Goal: Check status: Check status

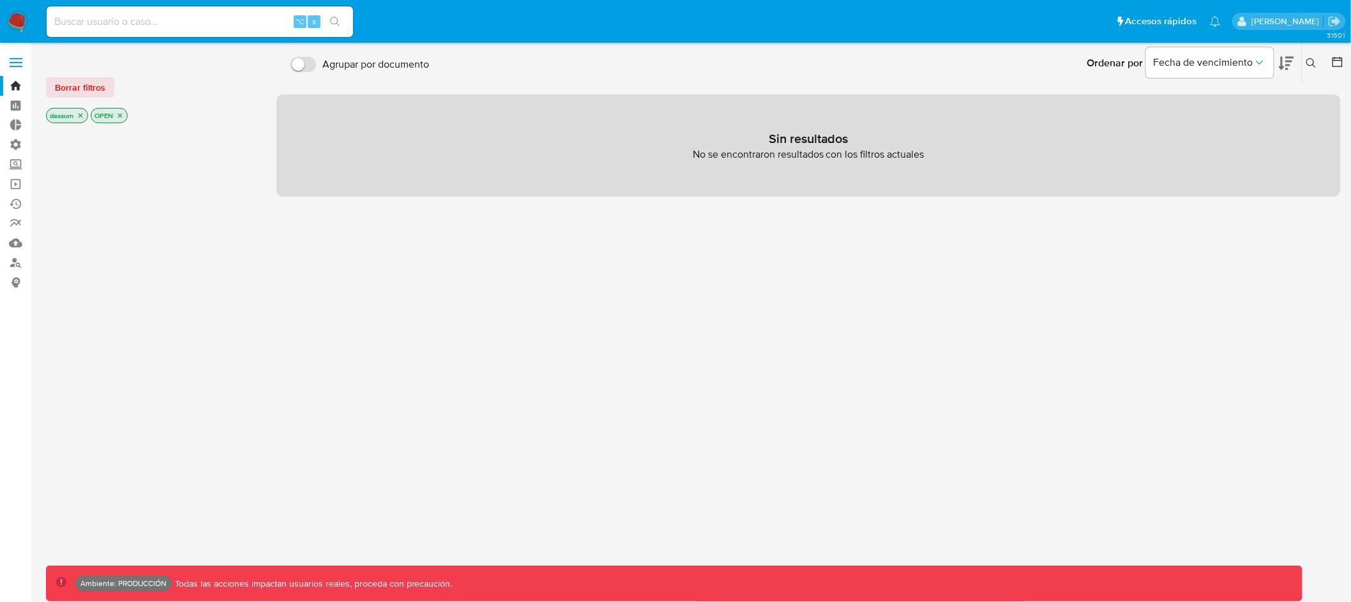
click at [231, 32] on div "⌥ s" at bounding box center [200, 21] width 307 height 31
click at [232, 23] on input at bounding box center [200, 21] width 307 height 17
paste input "4oYJSXIbmx4UMuHL8YI68yqc"
type input "4oYJSXIbmx4UMuHL8YI68yqc"
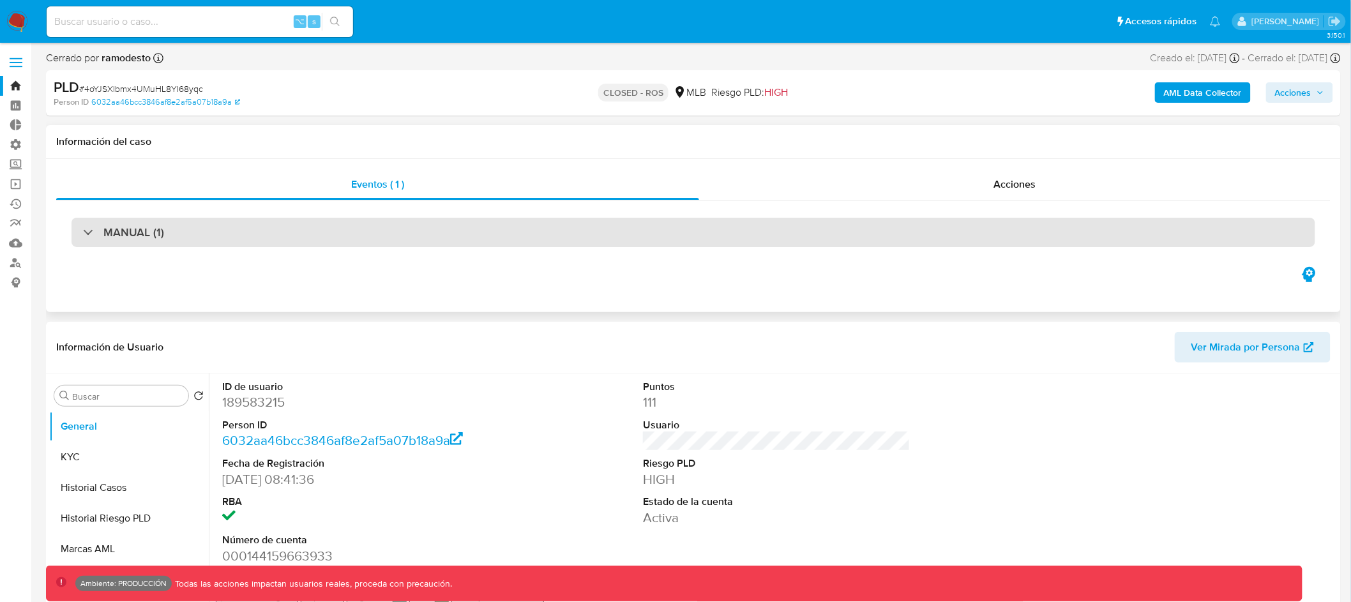
select select "10"
click at [298, 219] on div "MANUAL (1)" at bounding box center [694, 232] width 1244 height 29
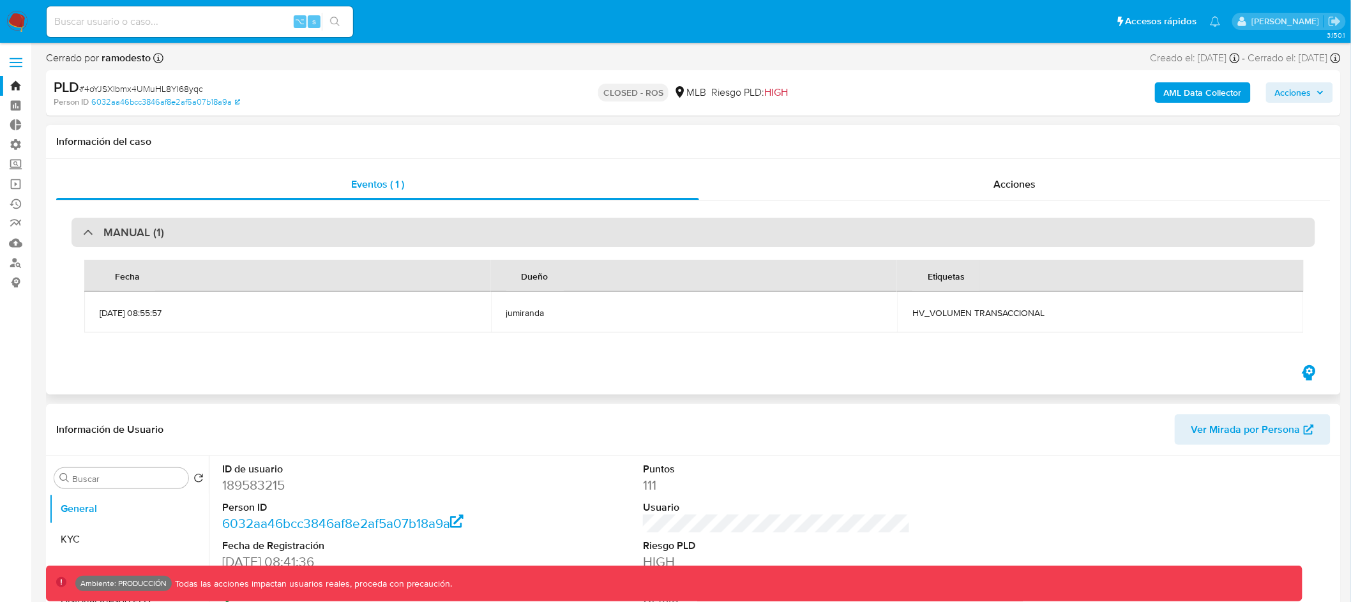
click at [296, 227] on div "MANUAL (1)" at bounding box center [694, 232] width 1244 height 29
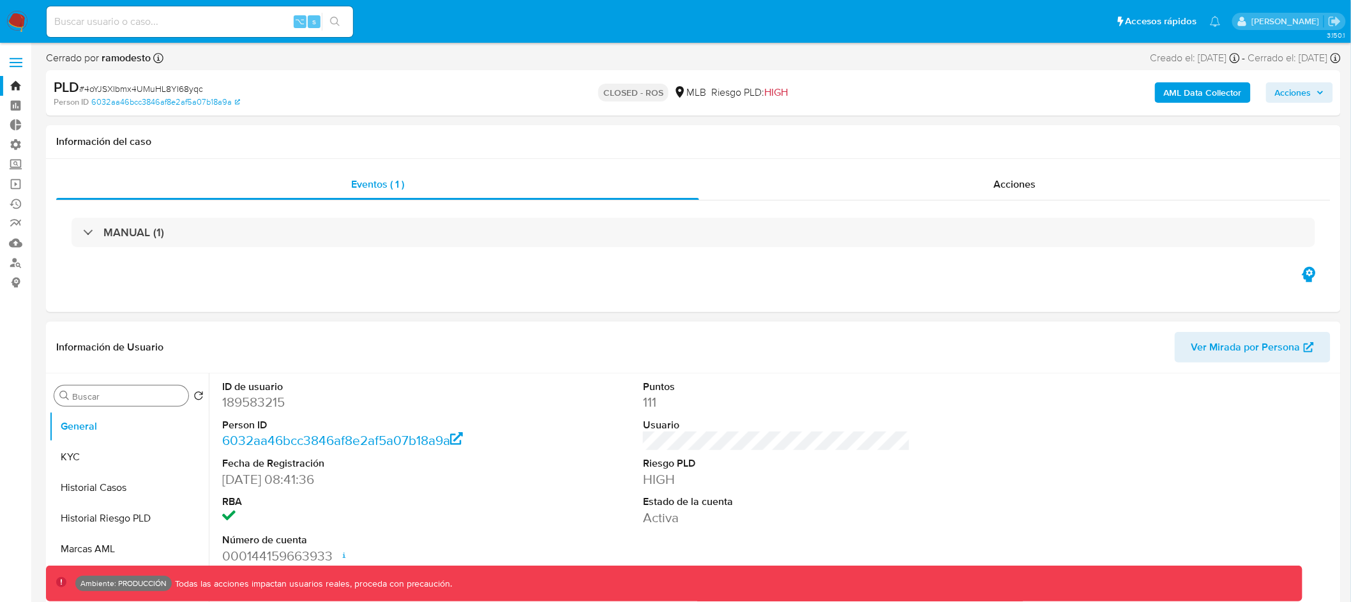
click at [132, 396] on input "Buscar" at bounding box center [127, 396] width 111 height 11
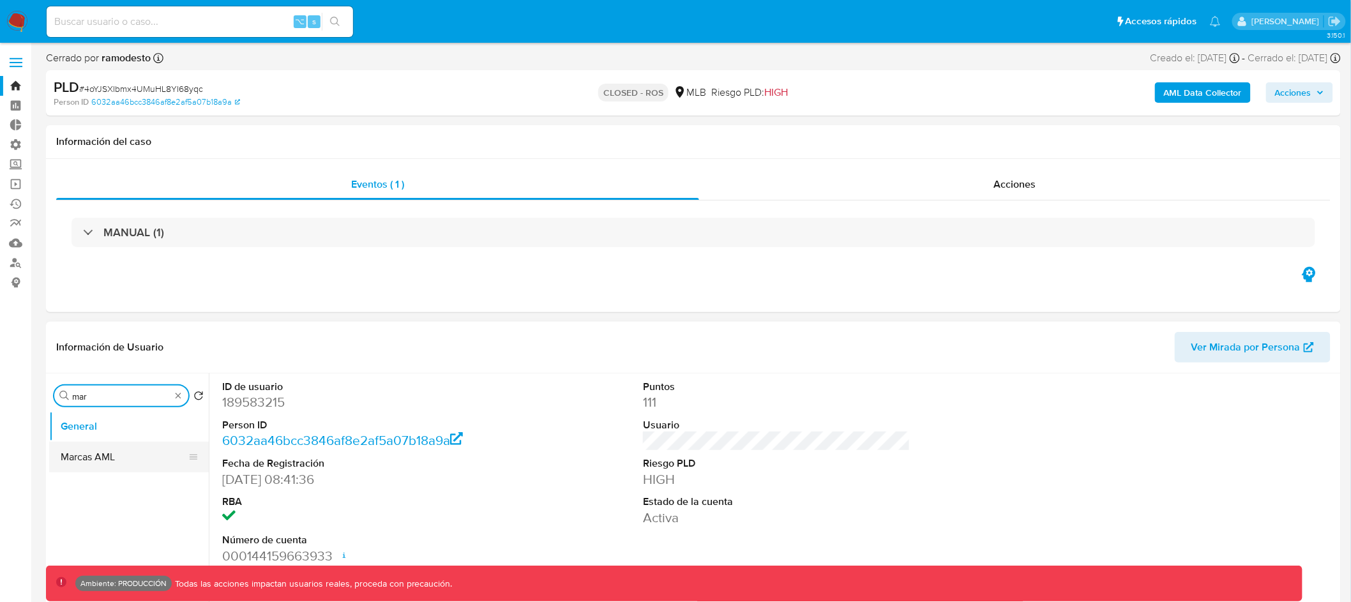
type input "mar"
click at [105, 451] on button "Marcas AML" at bounding box center [123, 457] width 149 height 31
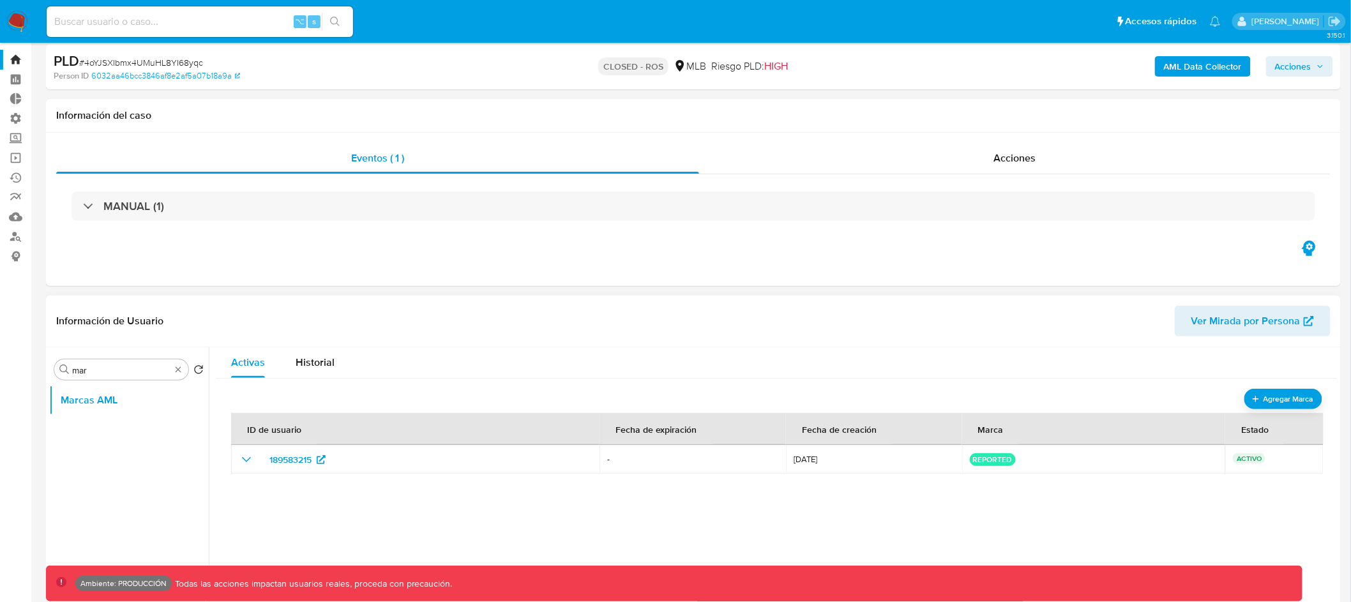
scroll to position [52, 0]
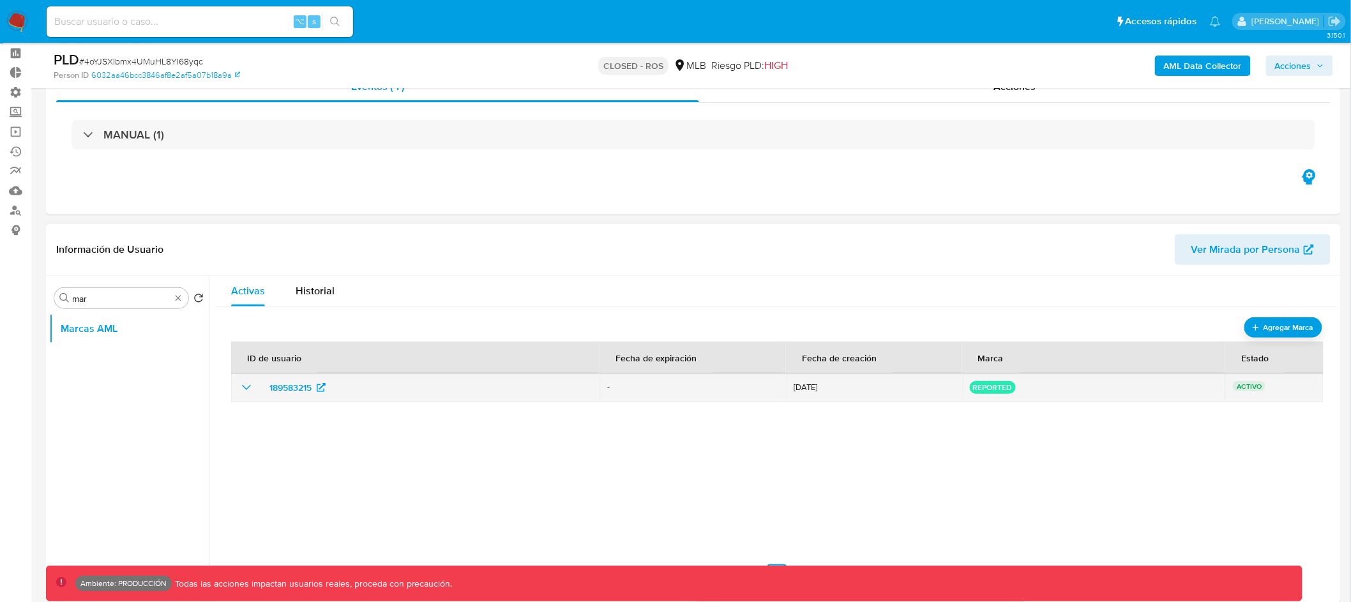
click at [243, 388] on icon "show_hidden_detail_by_id_189583215" at bounding box center [246, 387] width 15 height 15
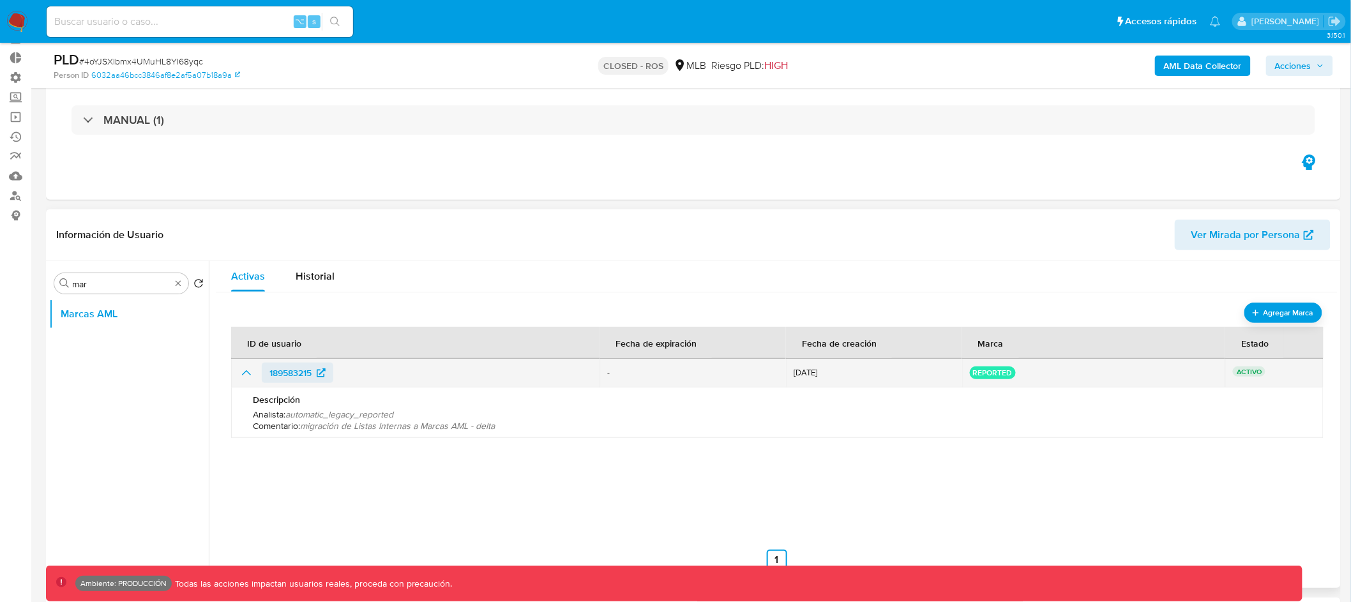
scroll to position [84, 0]
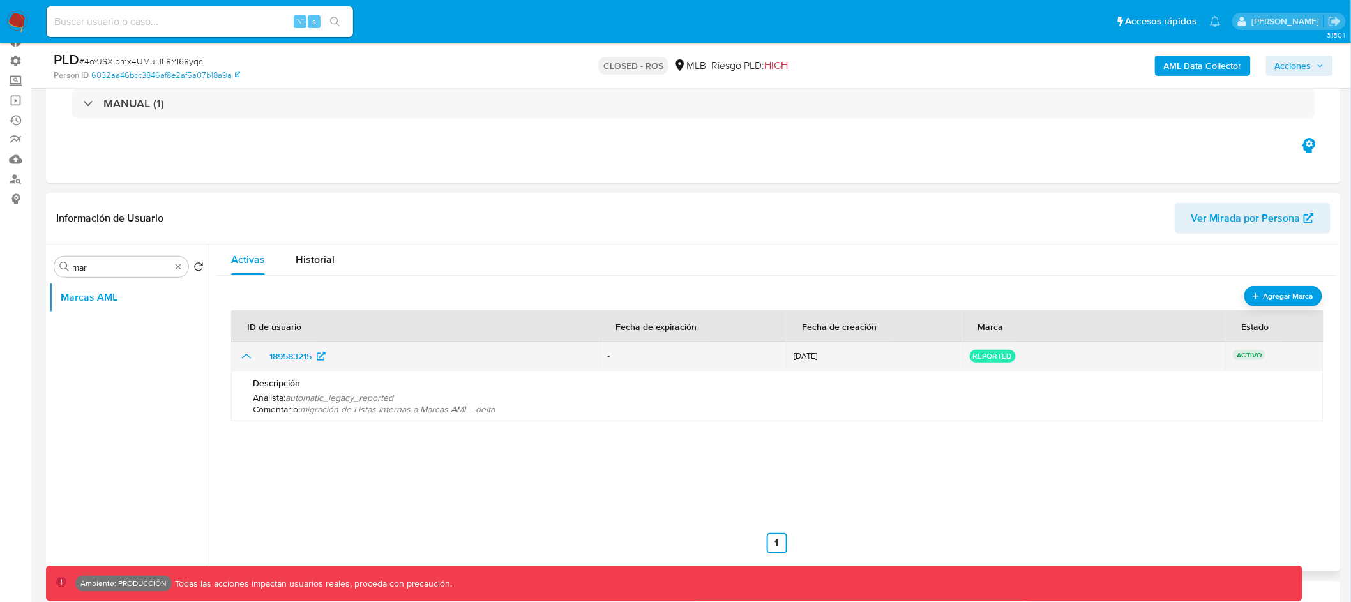
click at [243, 357] on icon "show_hidden_detail_by_id_189583215" at bounding box center [246, 356] width 9 height 5
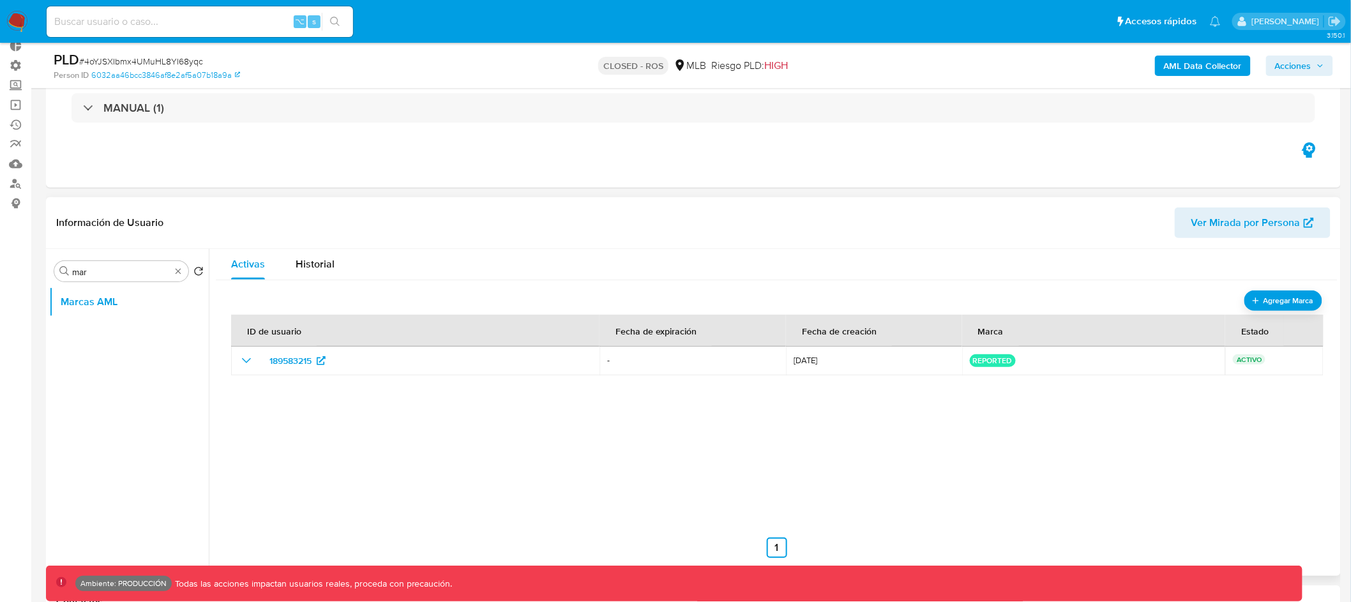
scroll to position [0, 0]
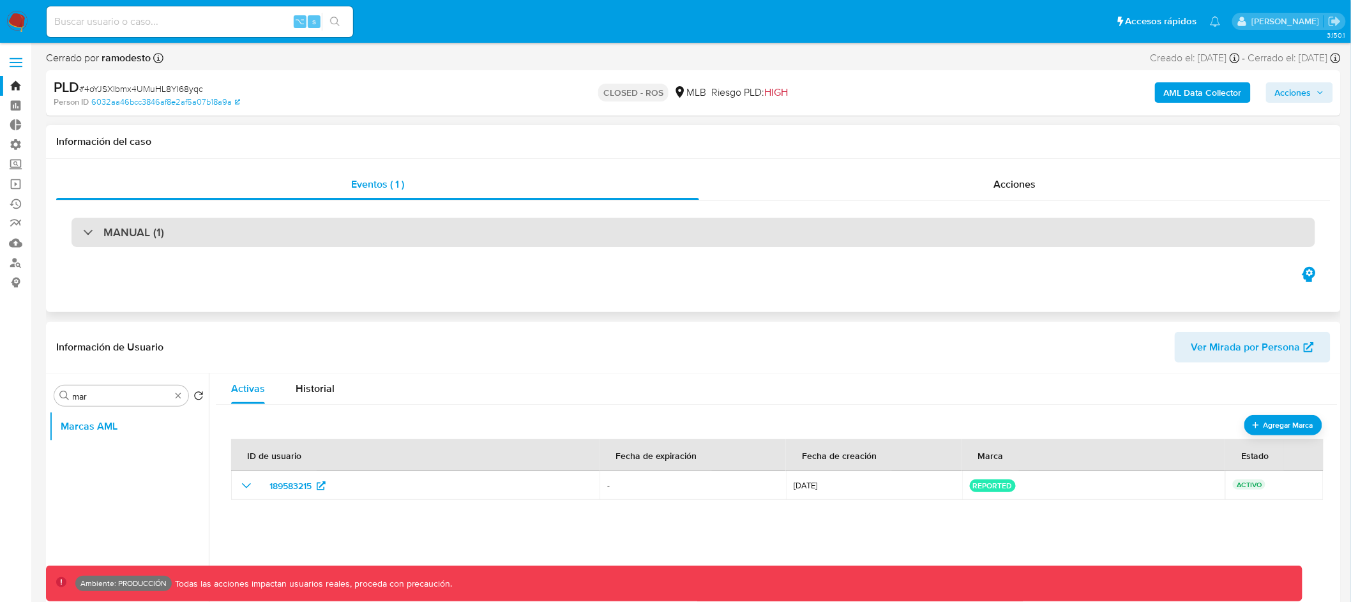
click at [335, 238] on div "MANUAL (1)" at bounding box center [694, 232] width 1244 height 29
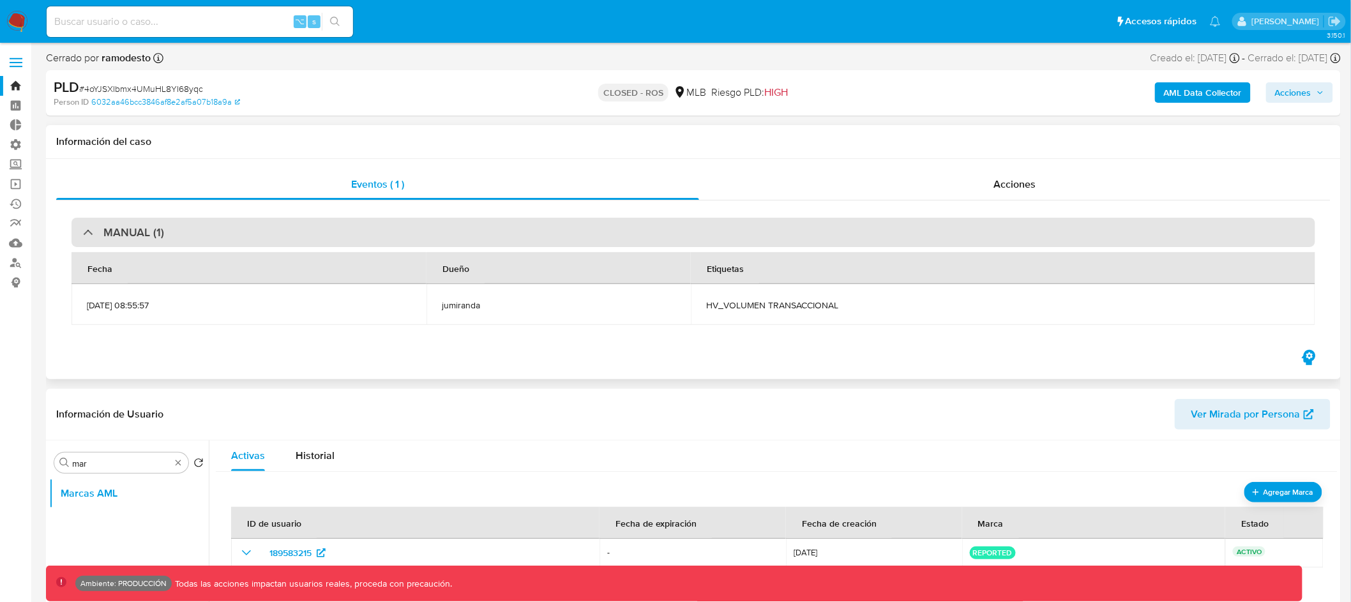
click at [347, 229] on div "MANUAL (1)" at bounding box center [694, 232] width 1244 height 29
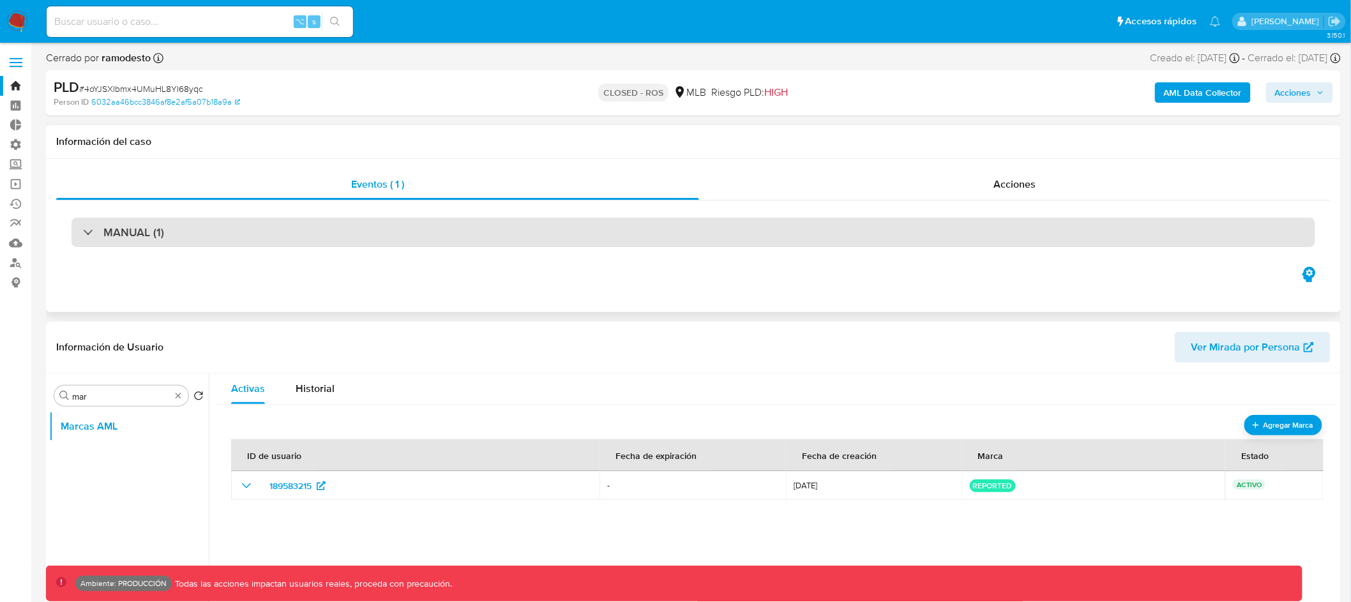
click at [347, 229] on div "MANUAL (1)" at bounding box center [694, 232] width 1244 height 29
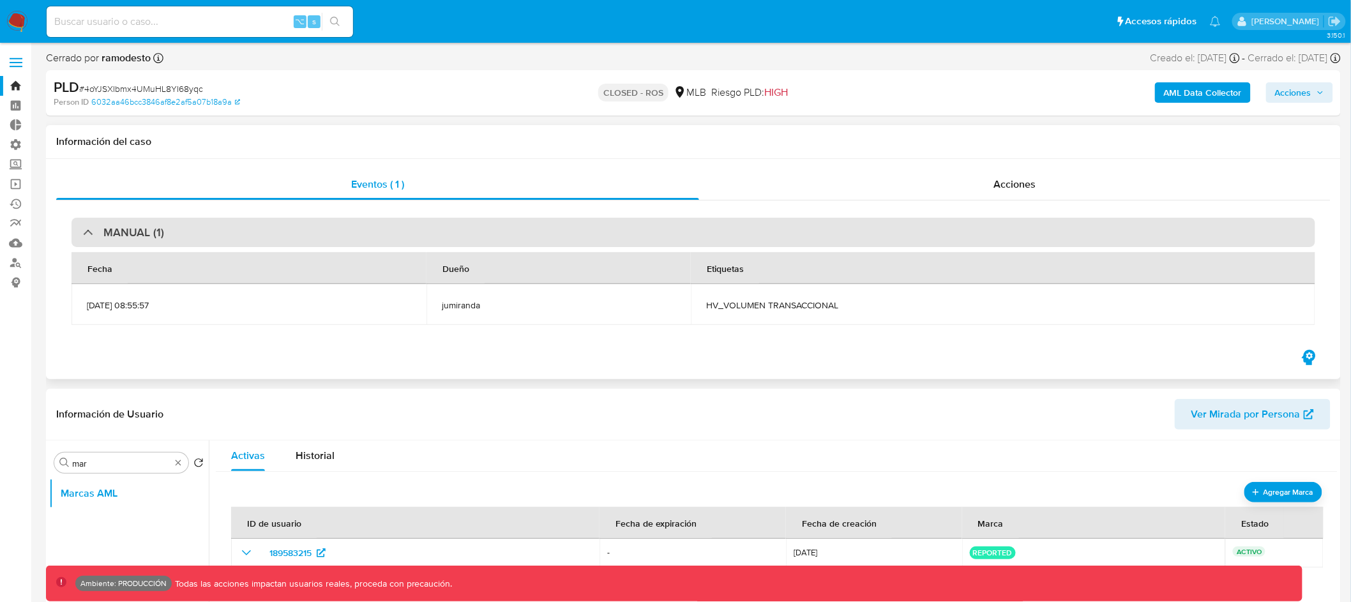
click at [347, 229] on div "MANUAL (1)" at bounding box center [694, 232] width 1244 height 29
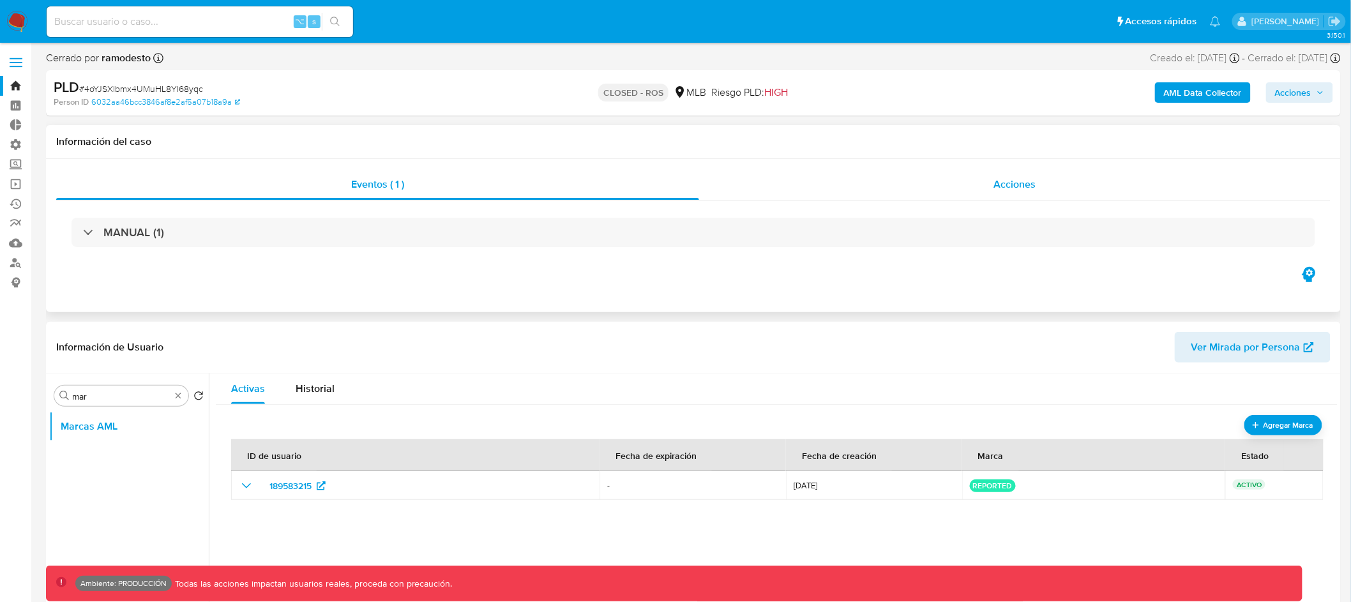
click at [1013, 183] on span "Acciones" at bounding box center [1015, 184] width 42 height 15
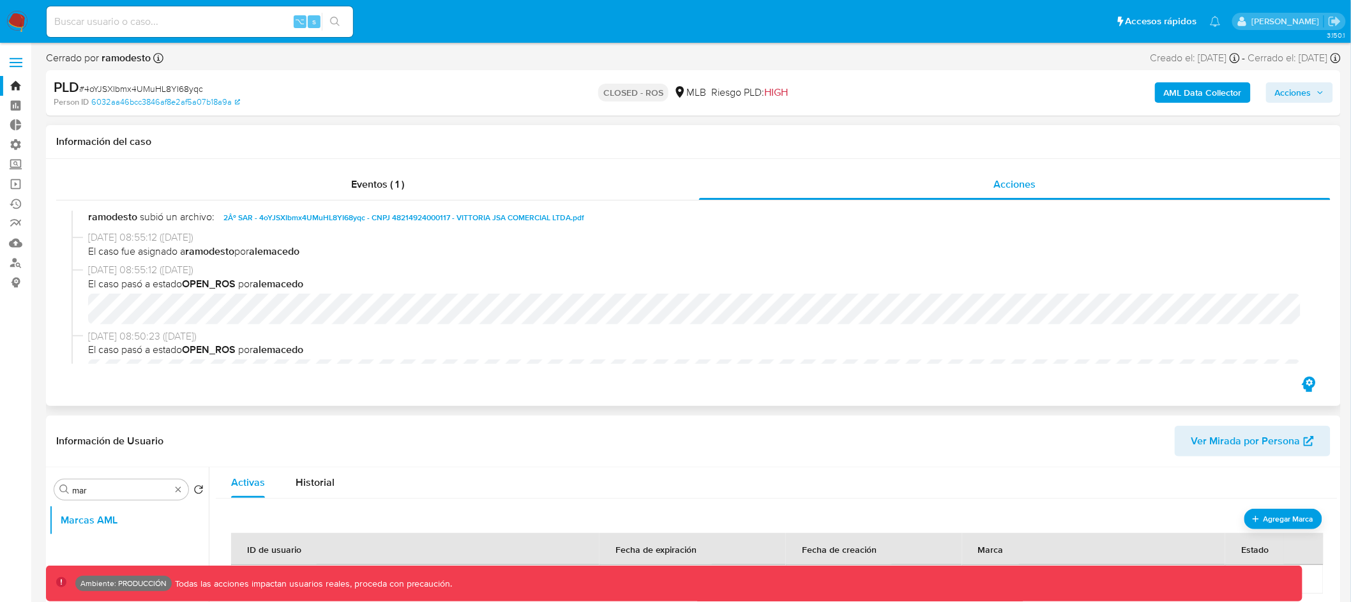
scroll to position [114, 0]
click at [418, 182] on div "Eventos ( 1 )" at bounding box center [377, 184] width 643 height 31
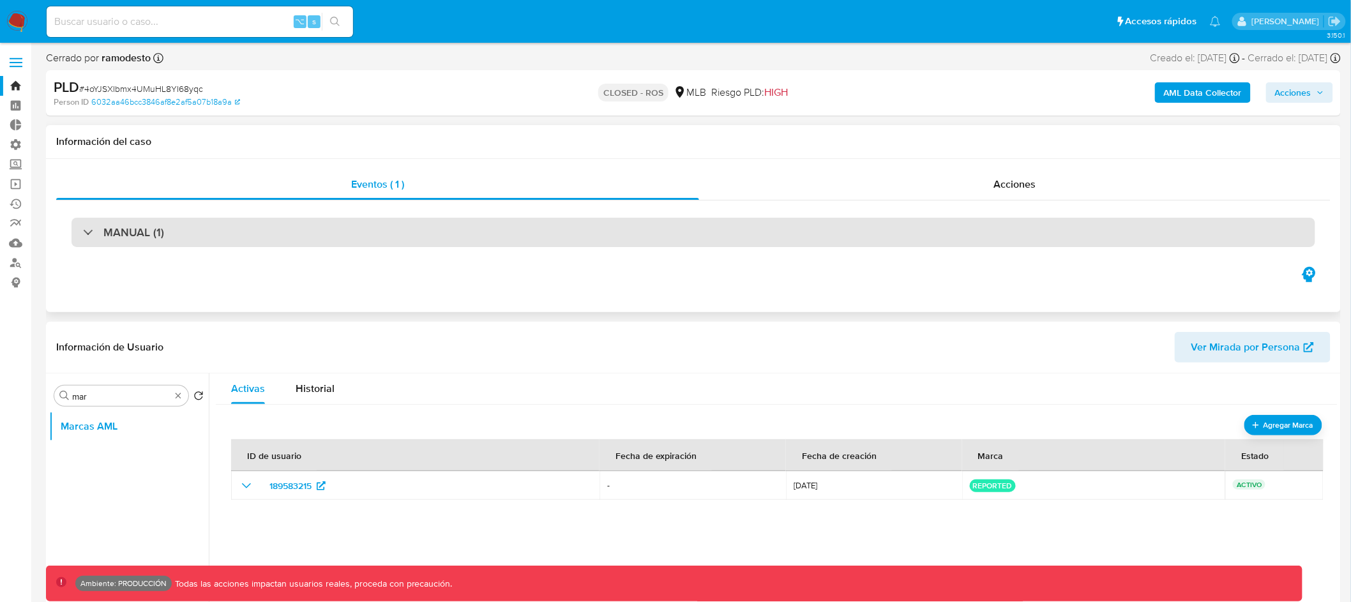
click at [437, 235] on div "MANUAL (1)" at bounding box center [694, 232] width 1244 height 29
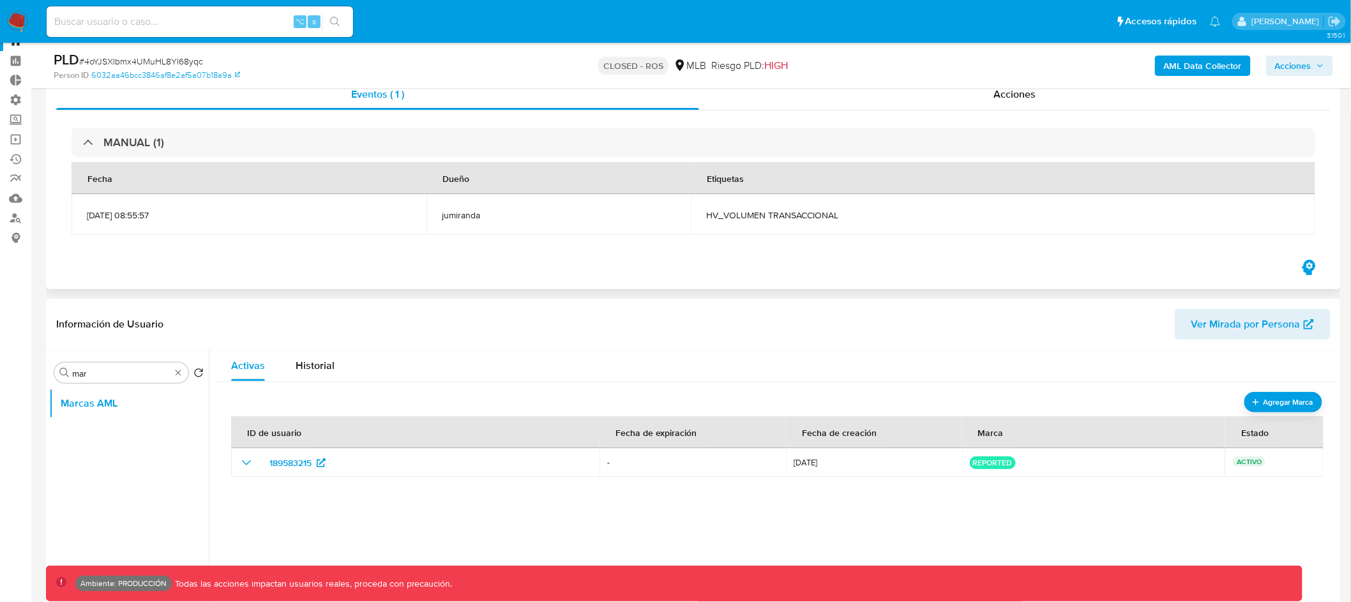
scroll to position [46, 0]
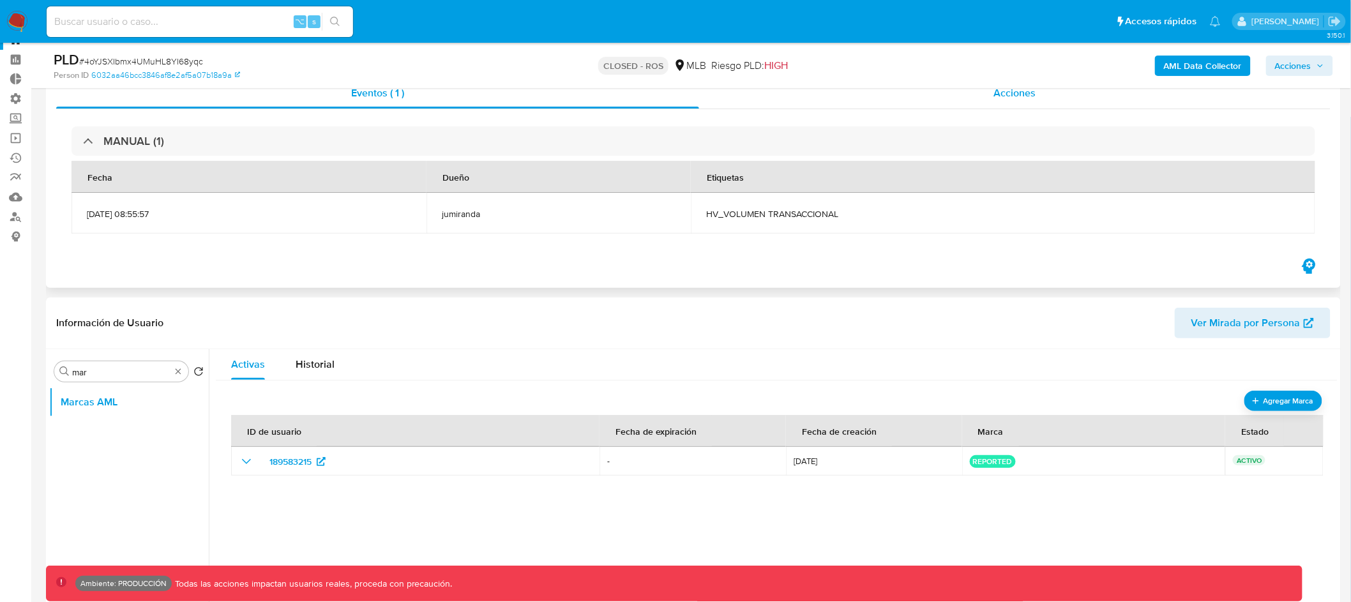
click at [1032, 92] on span "Acciones" at bounding box center [1015, 93] width 42 height 15
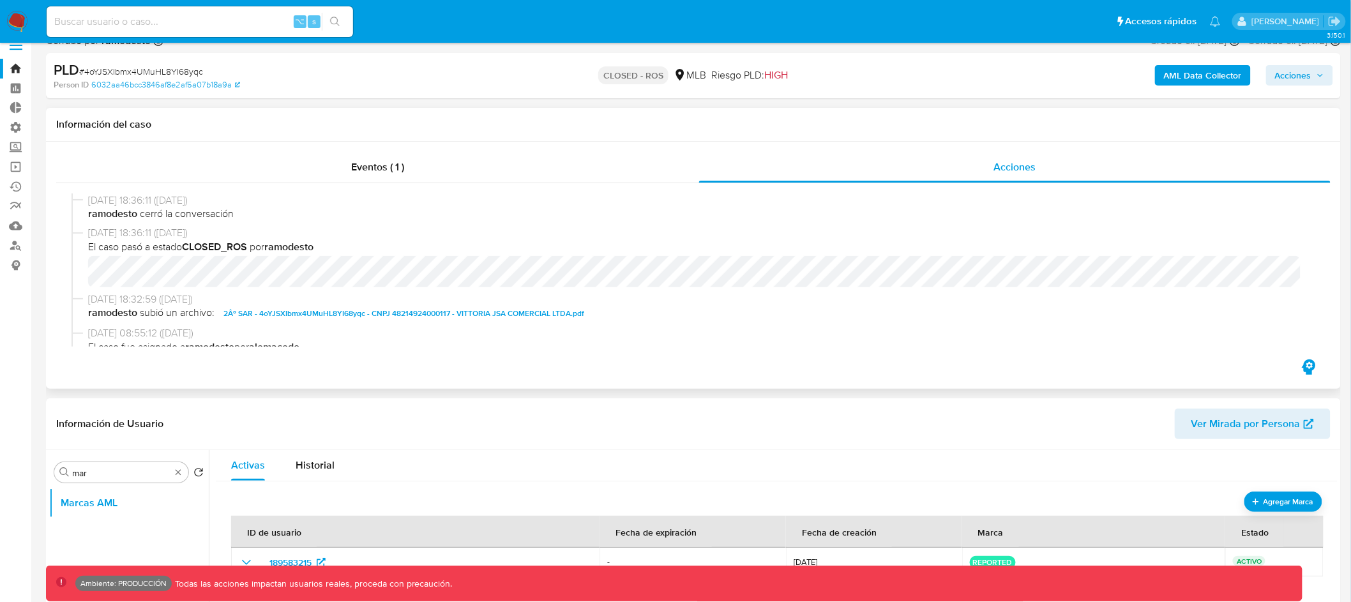
scroll to position [0, 0]
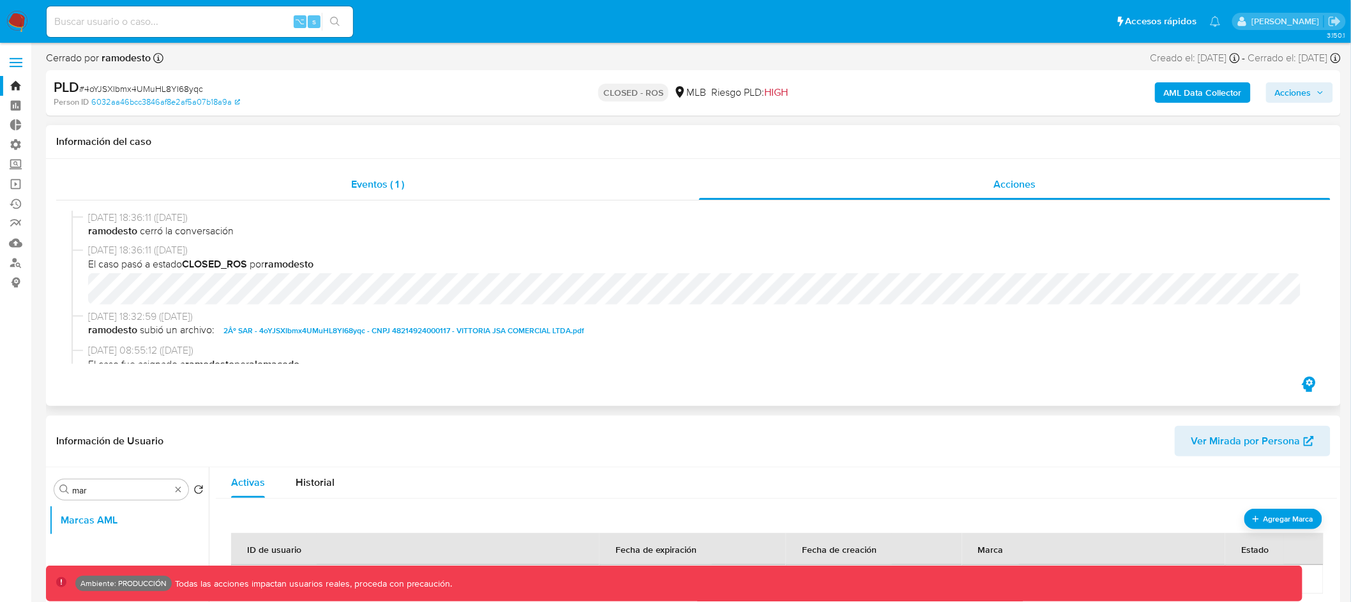
click at [370, 188] on span "Eventos ( 1 )" at bounding box center [377, 184] width 53 height 15
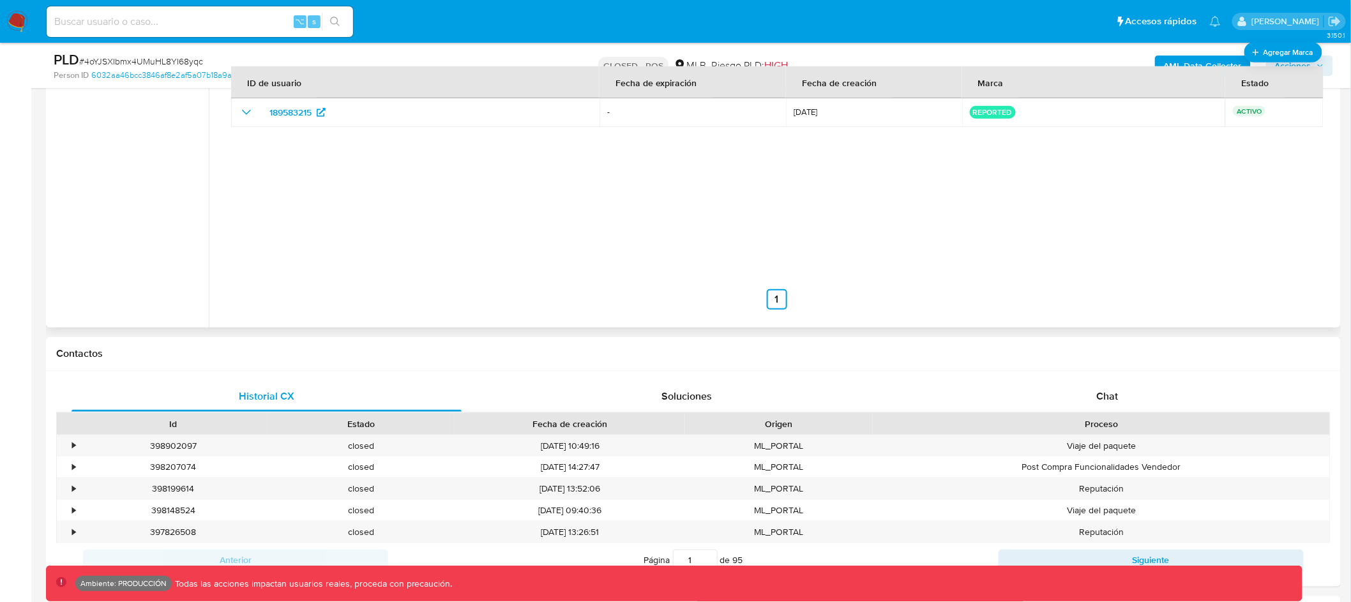
scroll to position [165, 0]
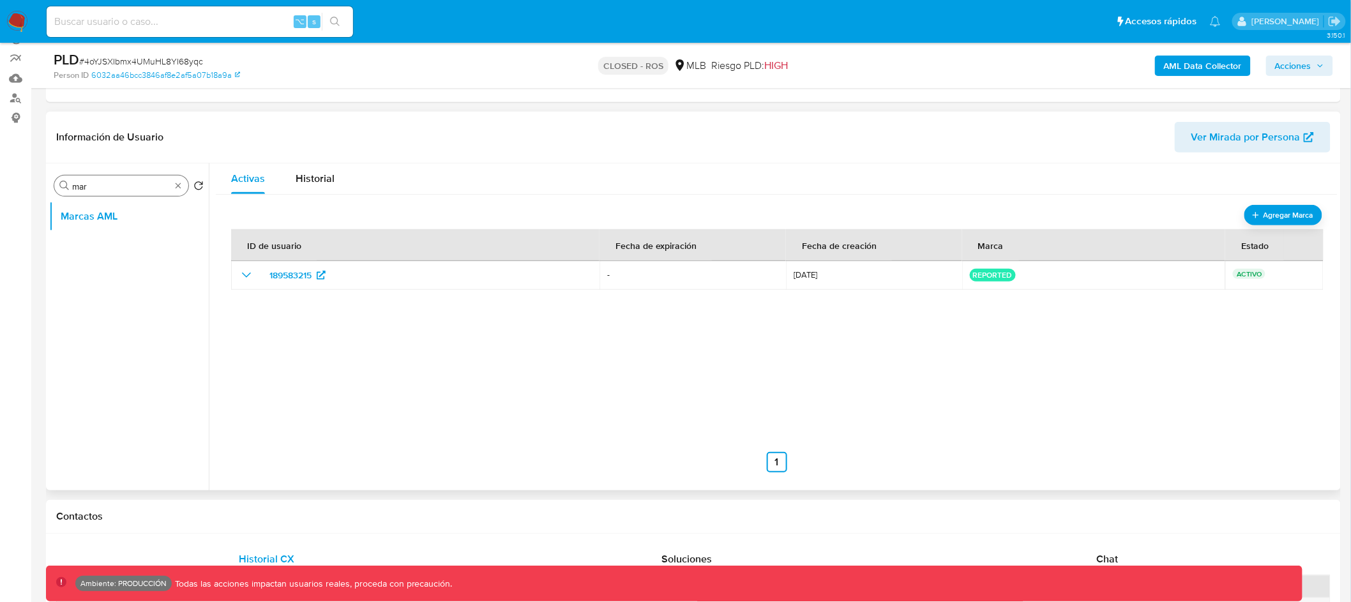
click at [176, 179] on div "Buscar mar" at bounding box center [121, 186] width 134 height 20
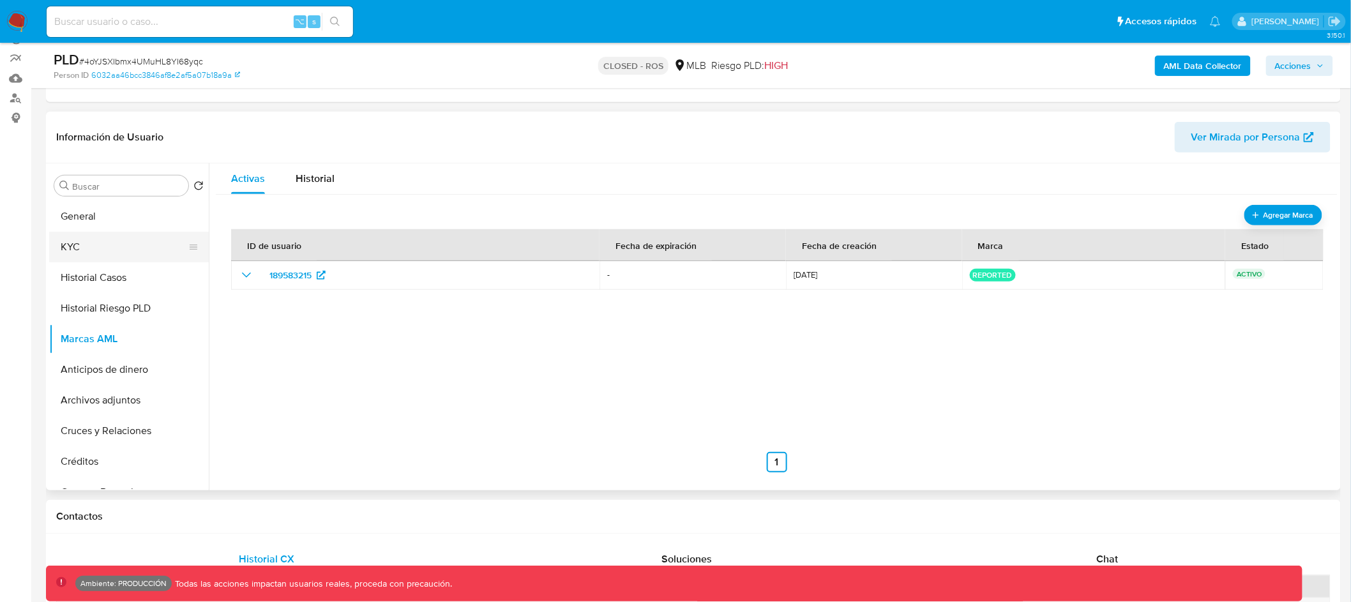
click at [110, 243] on button "KYC" at bounding box center [123, 247] width 149 height 31
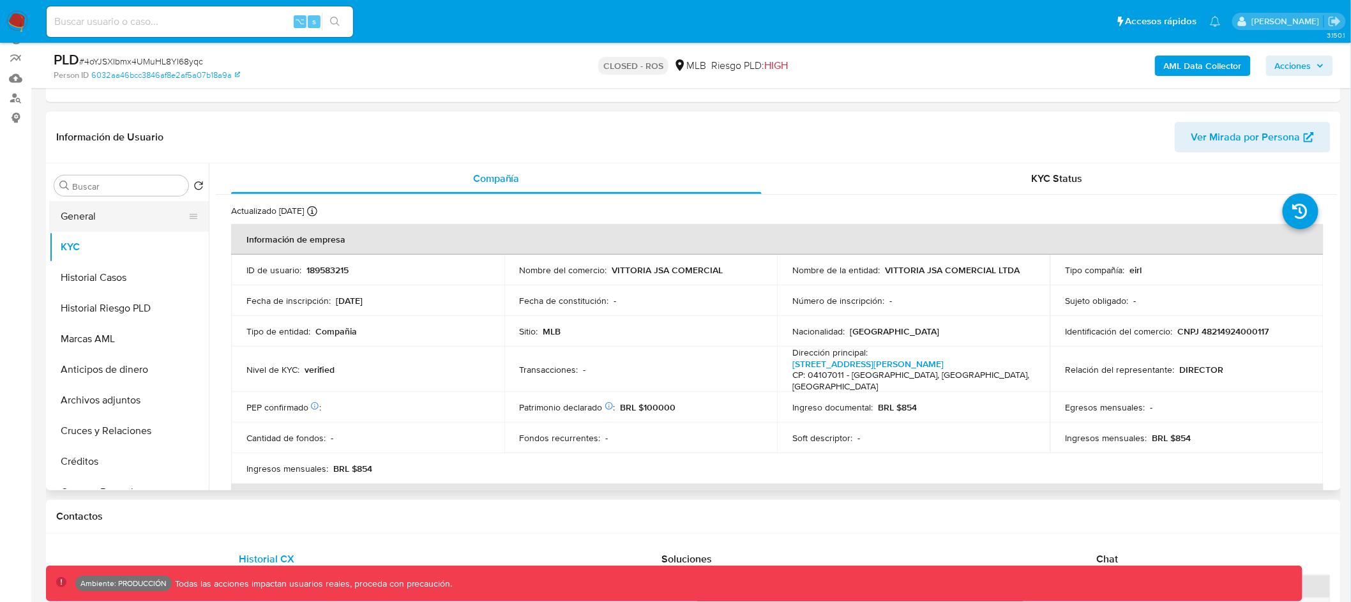
click at [125, 213] on button "General" at bounding box center [123, 216] width 149 height 31
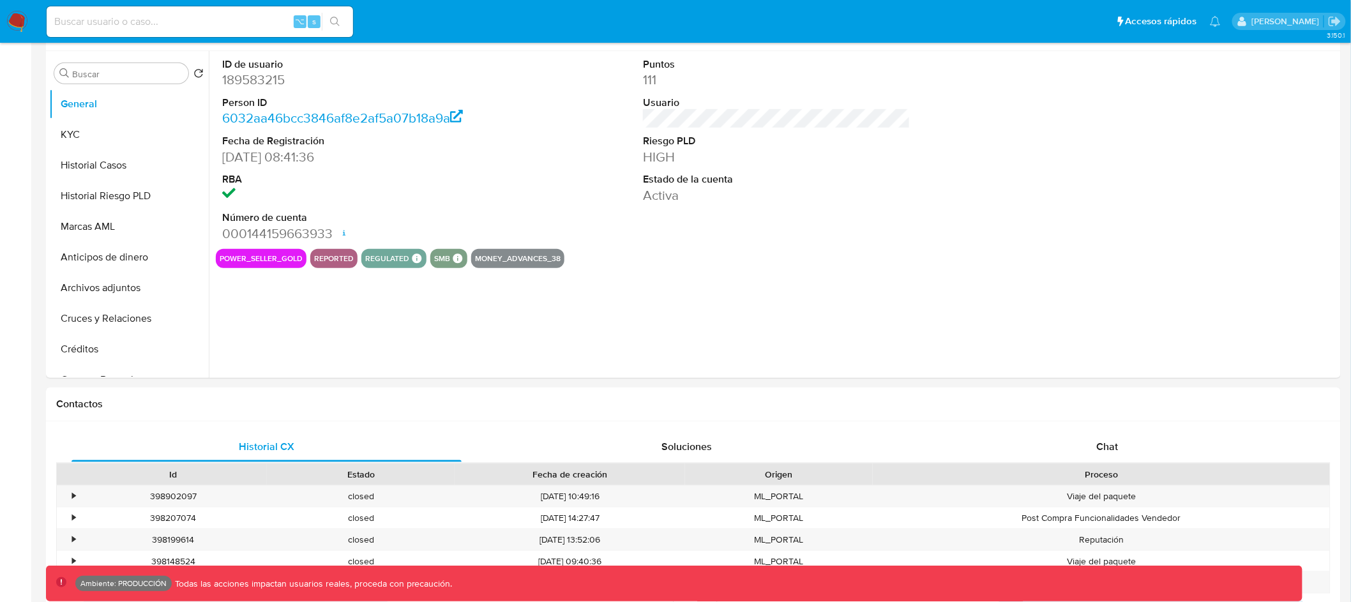
scroll to position [0, 0]
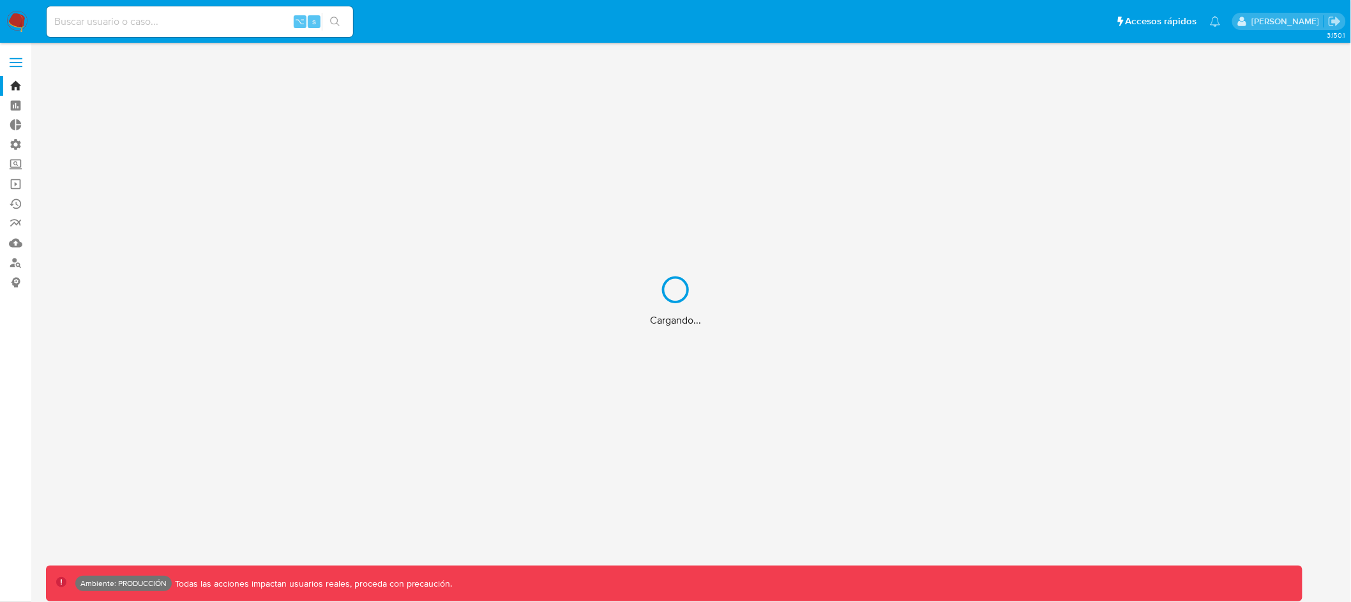
click at [244, 24] on input at bounding box center [200, 21] width 307 height 17
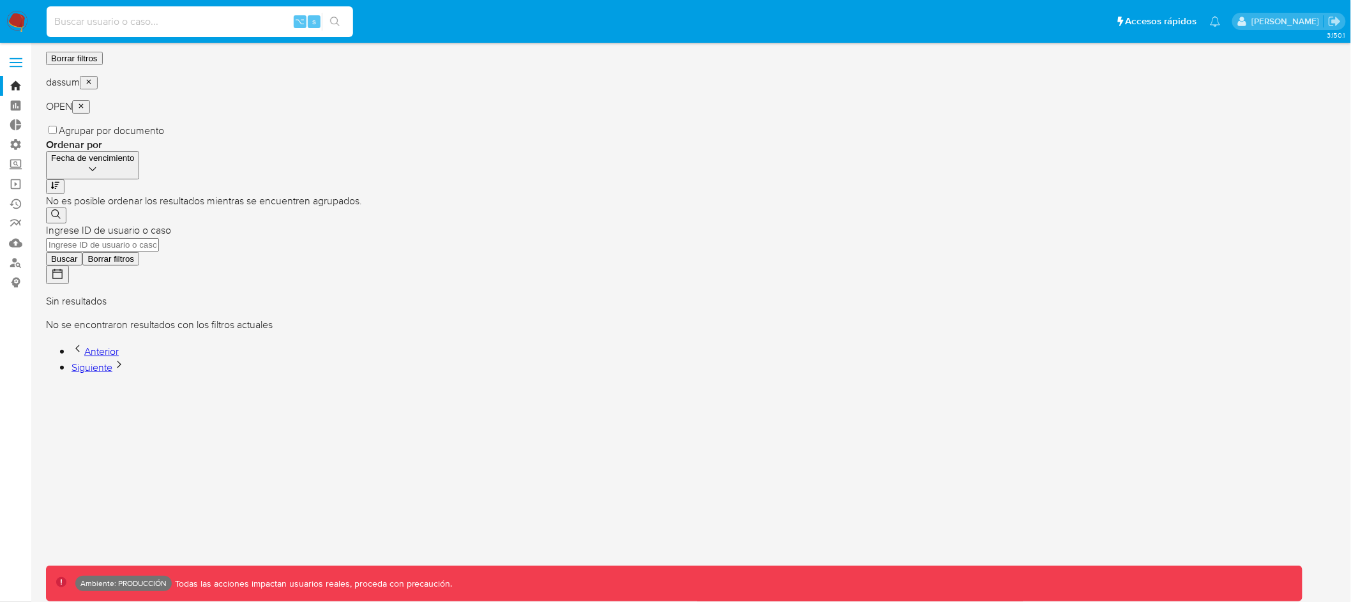
paste input "625337201"
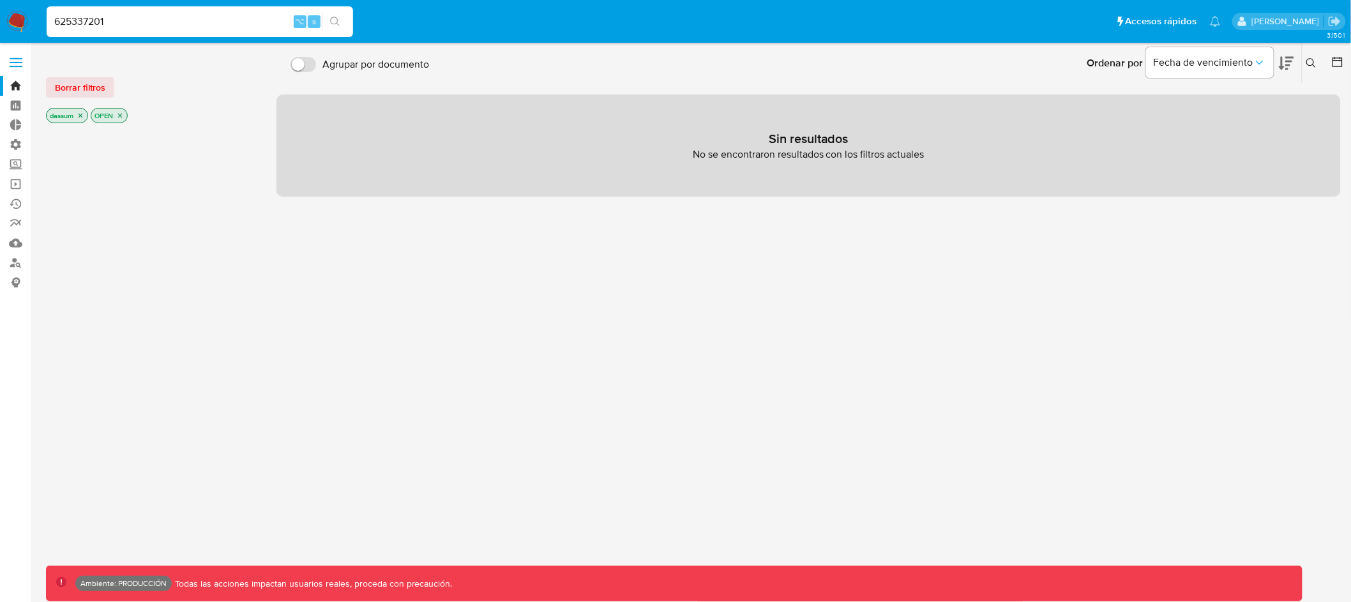
type input "625337201"
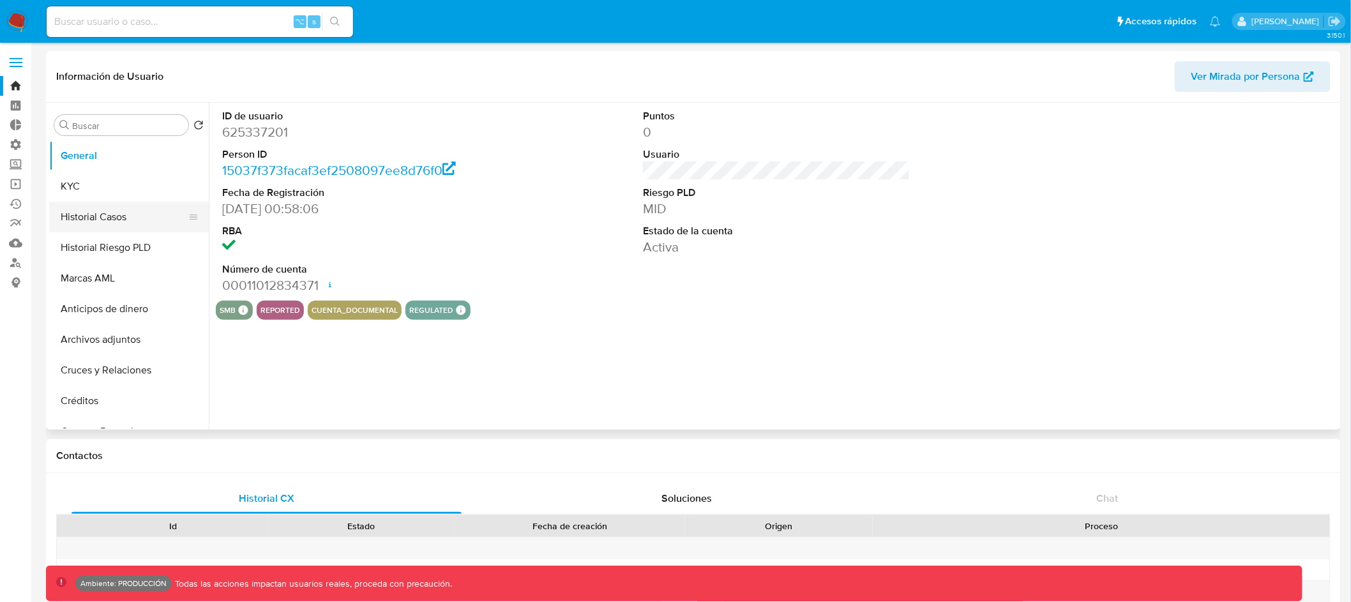
click at [130, 225] on button "Historial Casos" at bounding box center [123, 217] width 149 height 31
select select "10"
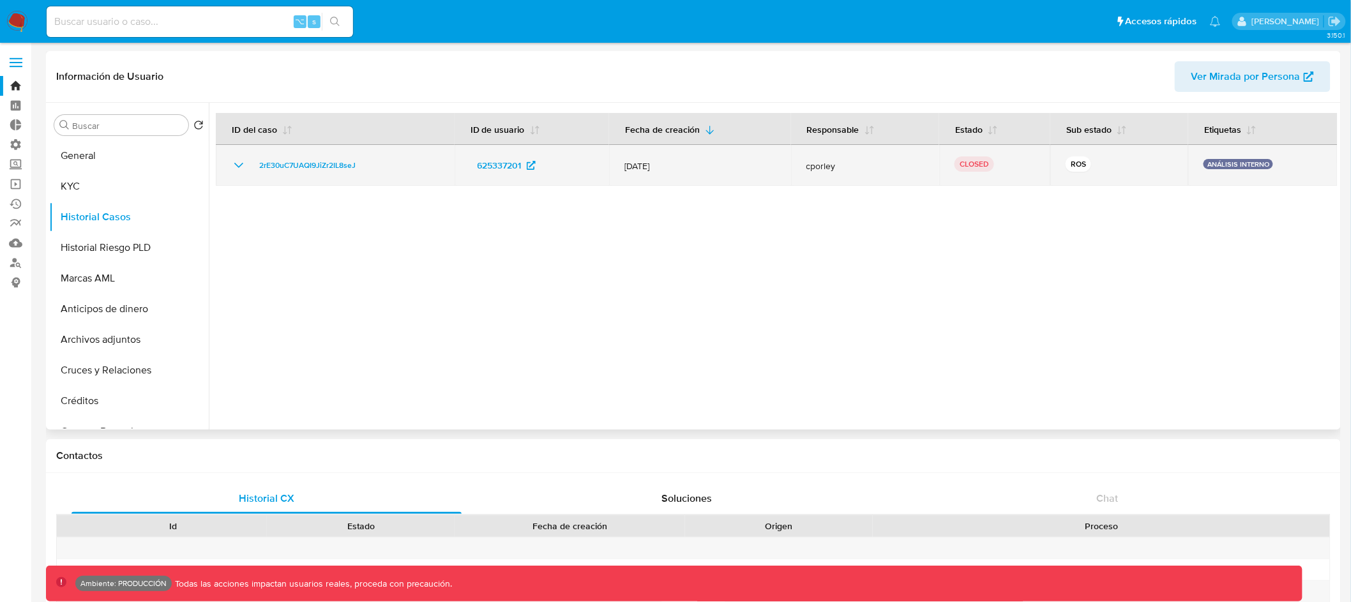
click at [239, 164] on icon "Mostrar/Ocultar" at bounding box center [238, 165] width 15 height 15
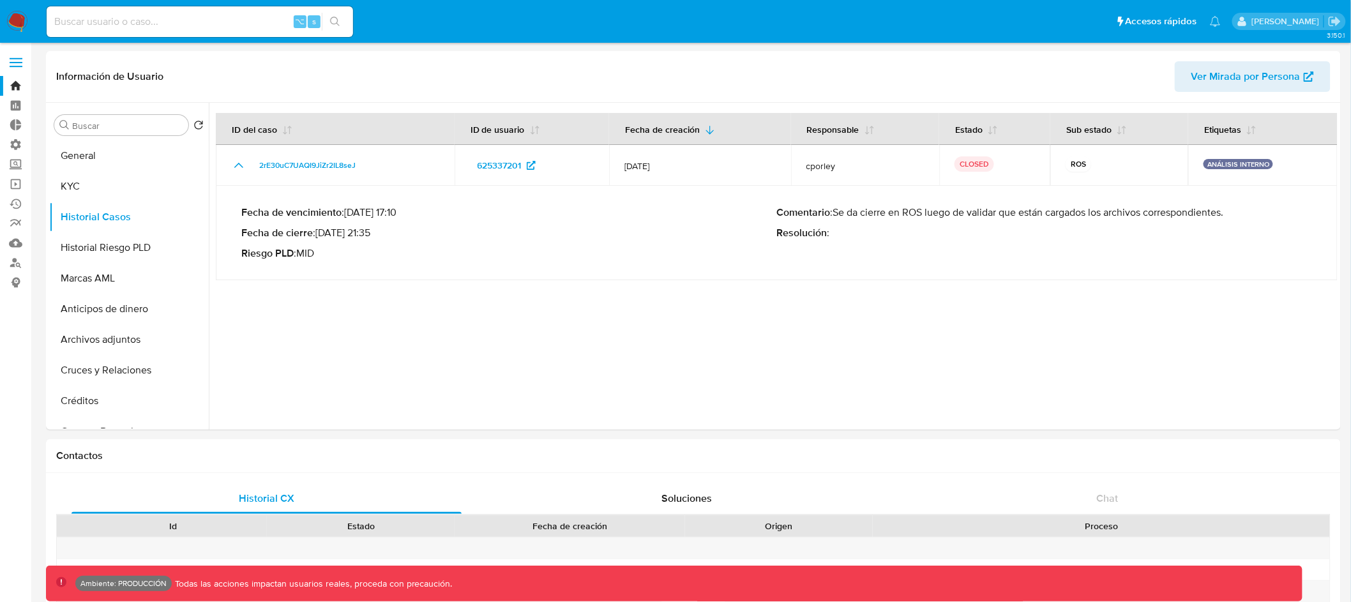
click at [155, 29] on input at bounding box center [200, 21] width 307 height 17
paste input "2162170774"
type input "2162170774"
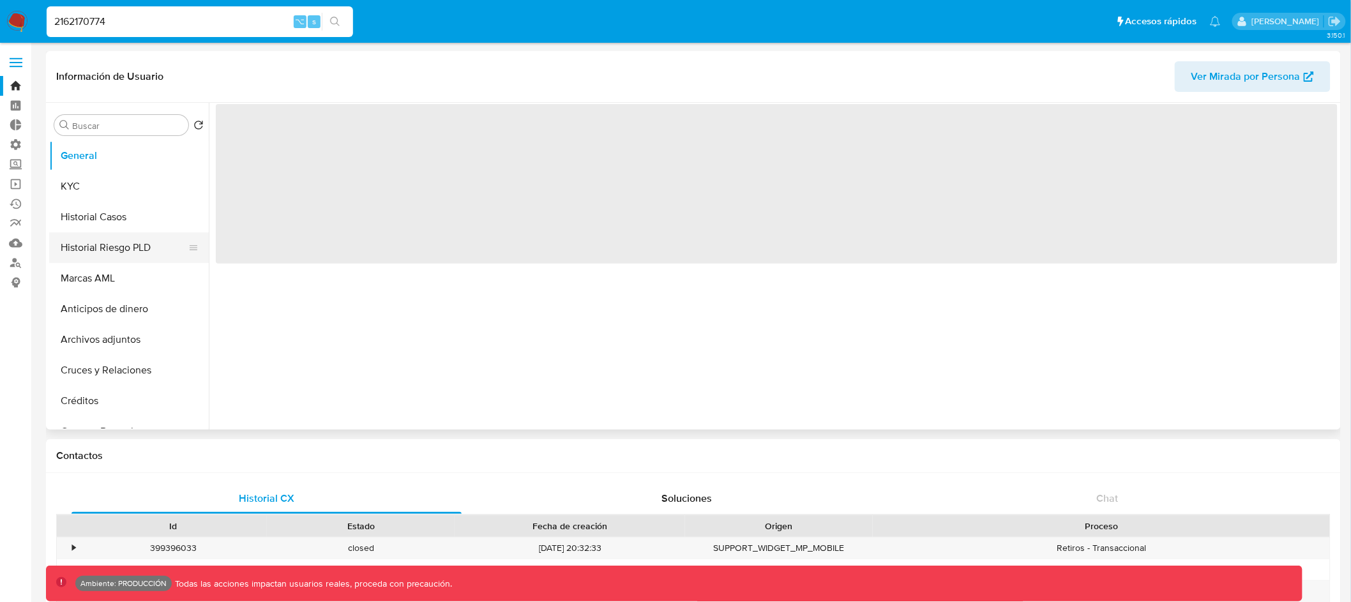
click at [95, 238] on button "Historial Riesgo PLD" at bounding box center [123, 247] width 149 height 31
click at [110, 212] on button "Historial Casos" at bounding box center [123, 217] width 149 height 31
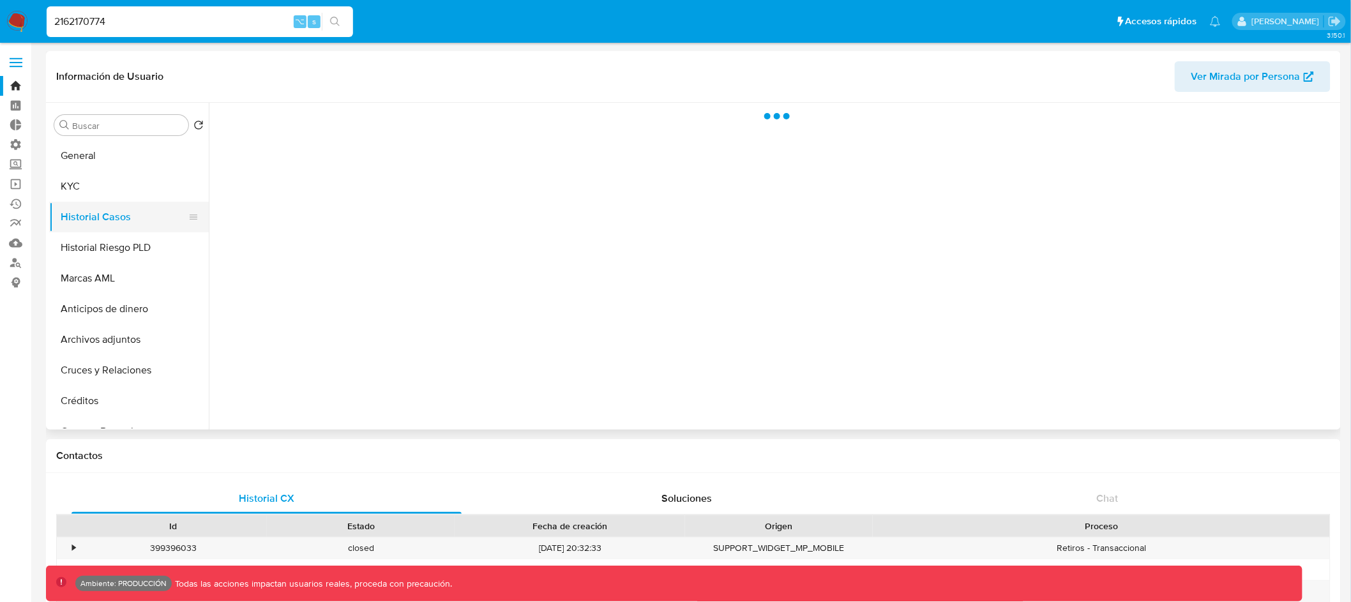
select select "10"
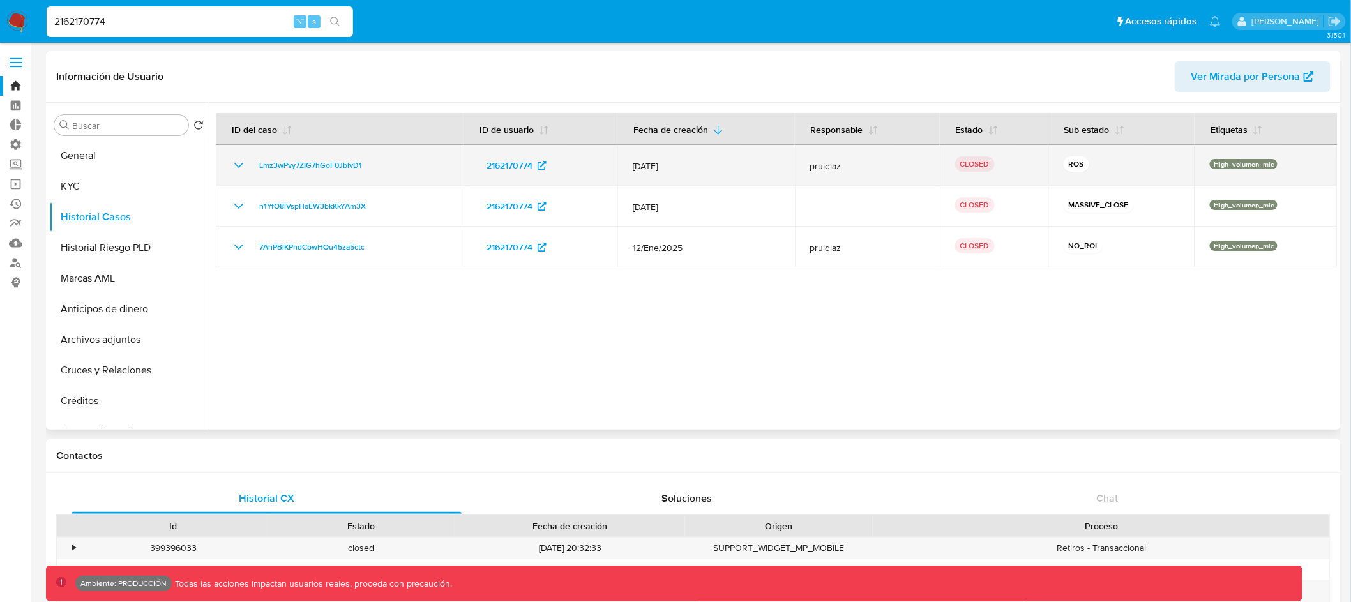
click at [240, 166] on icon "Mostrar/Ocultar" at bounding box center [238, 165] width 9 height 5
